Goal: Task Accomplishment & Management: Complete application form

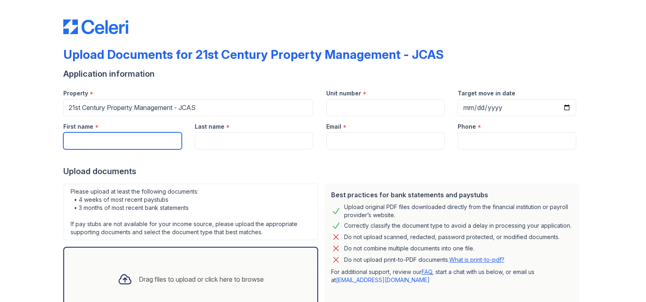
click at [127, 146] on input "First name" at bounding box center [122, 140] width 118 height 17
type input "[PERSON_NAME]"
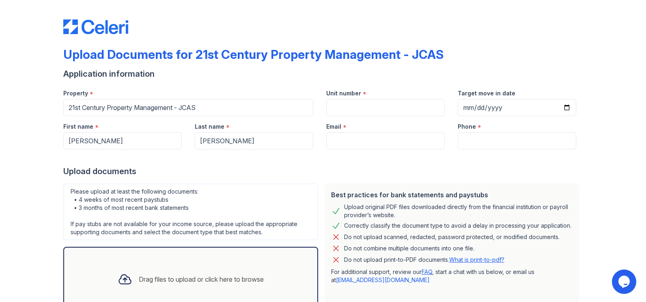
type input "[PERSON_NAME][EMAIL_ADDRESS][DOMAIN_NAME]"
type input "8057507171"
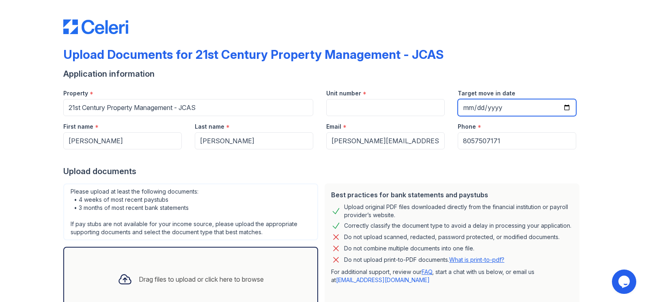
click at [566, 108] on input "Target move in date" at bounding box center [517, 107] width 118 height 17
type input "[DATE]"
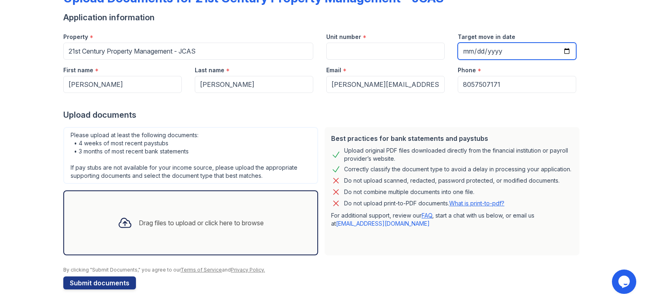
scroll to position [60, 0]
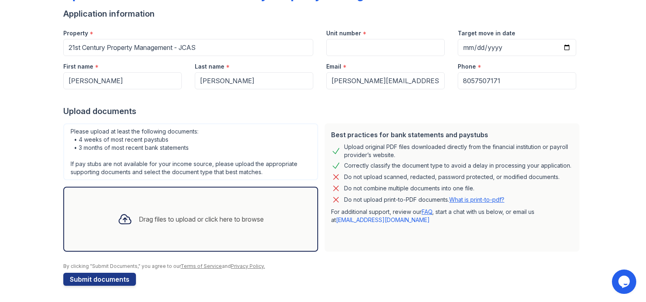
click at [201, 220] on div "Drag files to upload or click here to browse" at bounding box center [201, 219] width 125 height 10
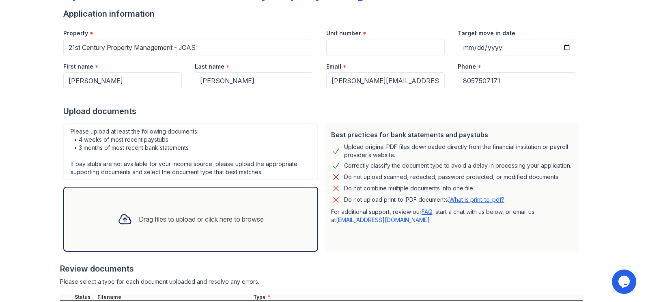
scroll to position [181, 0]
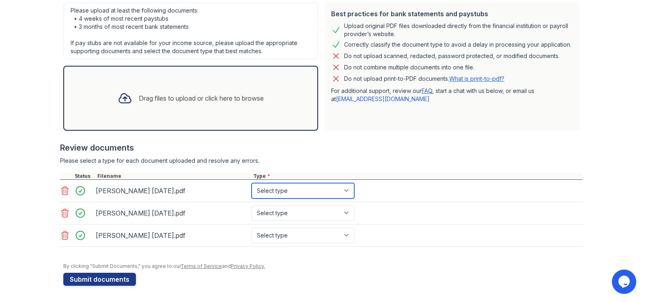
click at [349, 190] on select "Select type Paystub Bank Statement Offer Letter Tax Documents Benefit Award Let…" at bounding box center [303, 190] width 103 height 15
select select "bank_statement"
click at [252, 183] on select "Select type Paystub Bank Statement Offer Letter Tax Documents Benefit Award Let…" at bounding box center [303, 190] width 103 height 15
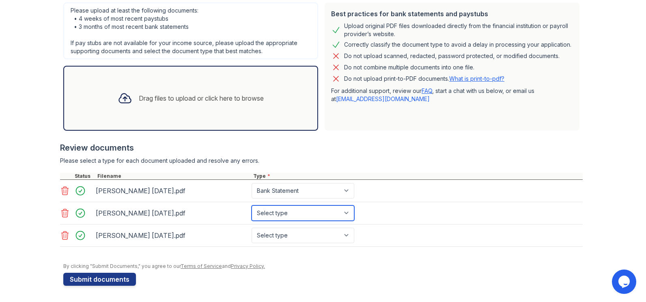
click at [348, 212] on select "Select type Paystub Bank Statement Offer Letter Tax Documents Benefit Award Let…" at bounding box center [303, 212] width 103 height 15
select select "bank_statement"
click at [252, 205] on select "Select type Paystub Bank Statement Offer Letter Tax Documents Benefit Award Let…" at bounding box center [303, 212] width 103 height 15
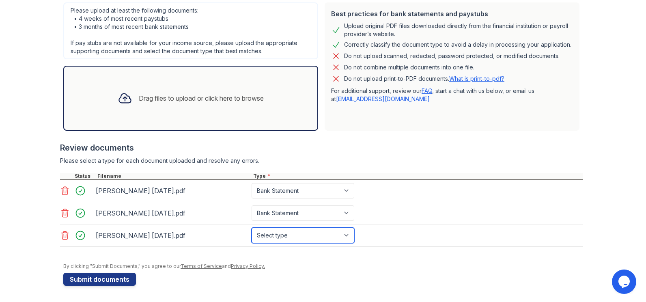
click at [338, 235] on select "Select type Paystub Bank Statement Offer Letter Tax Documents Benefit Award Let…" at bounding box center [303, 235] width 103 height 15
select select "bank_statement"
click at [252, 228] on select "Select type Paystub Bank Statement Offer Letter Tax Documents Benefit Award Let…" at bounding box center [303, 235] width 103 height 15
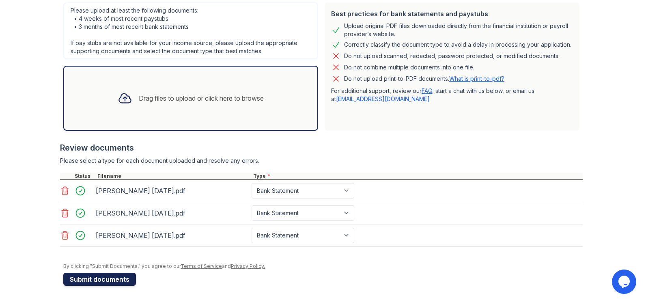
click at [103, 281] on button "Submit documents" at bounding box center [99, 279] width 73 height 13
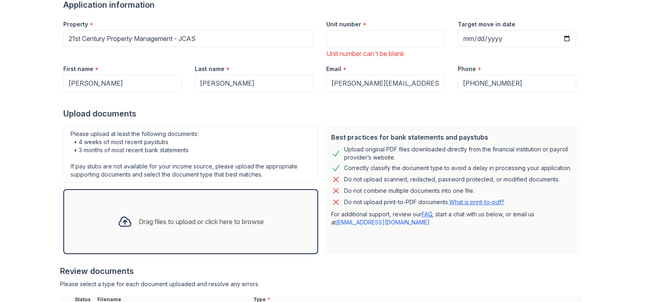
scroll to position [91, 0]
click at [339, 41] on input "Unit number" at bounding box center [385, 39] width 118 height 17
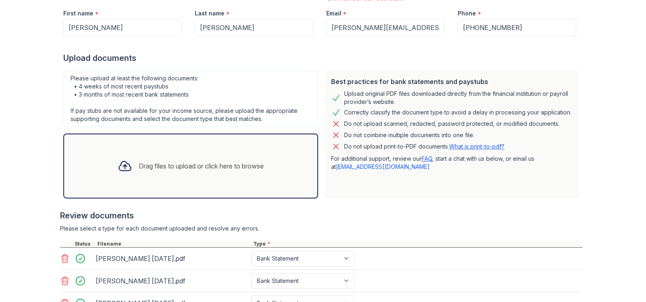
scroll to position [215, 0]
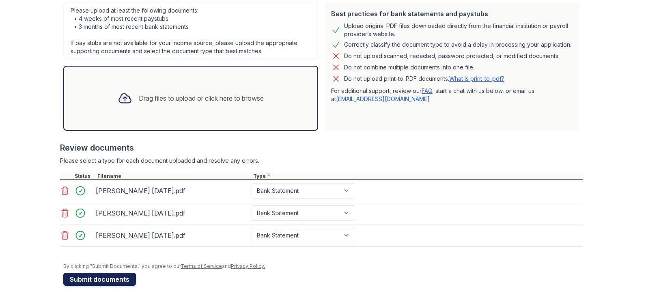
type input "32785"
click at [114, 282] on button "Submit documents" at bounding box center [99, 279] width 73 height 13
